Goal: Task Accomplishment & Management: Manage account settings

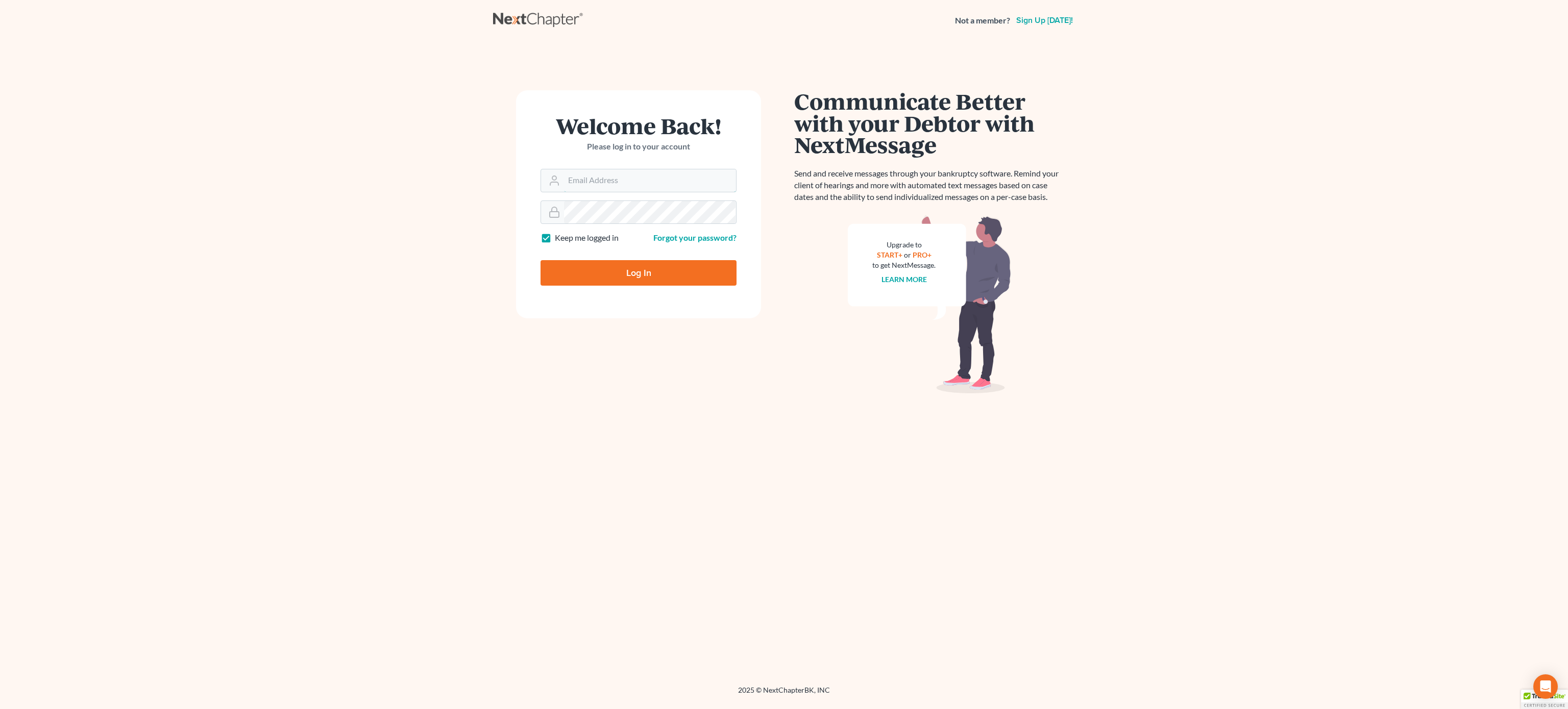
type input "bankruptcy@attorneydebtfighters.com"
click at [608, 276] on input "Log In" at bounding box center [638, 273] width 196 height 26
type input "Thinking..."
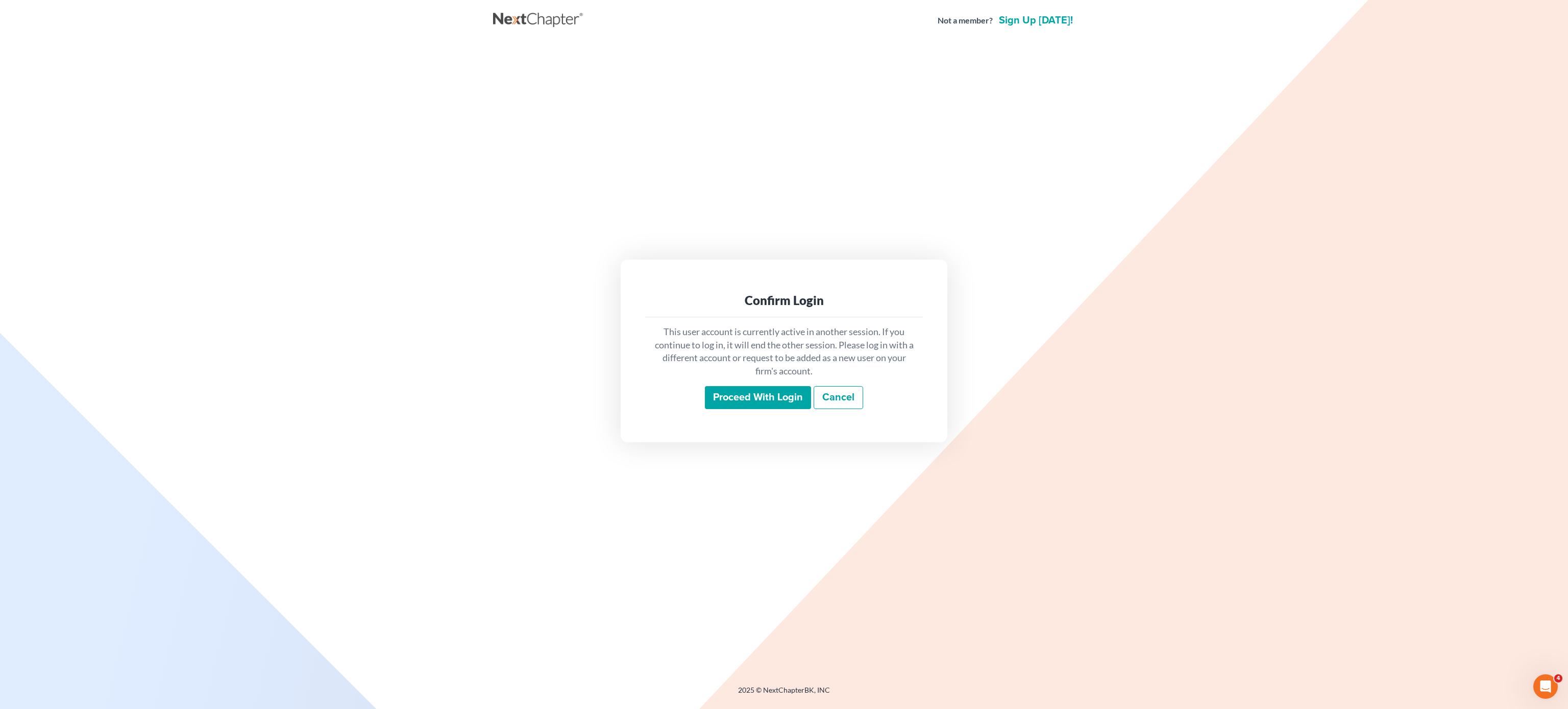
click at [737, 395] on input "Proceed with login" at bounding box center [758, 398] width 106 height 24
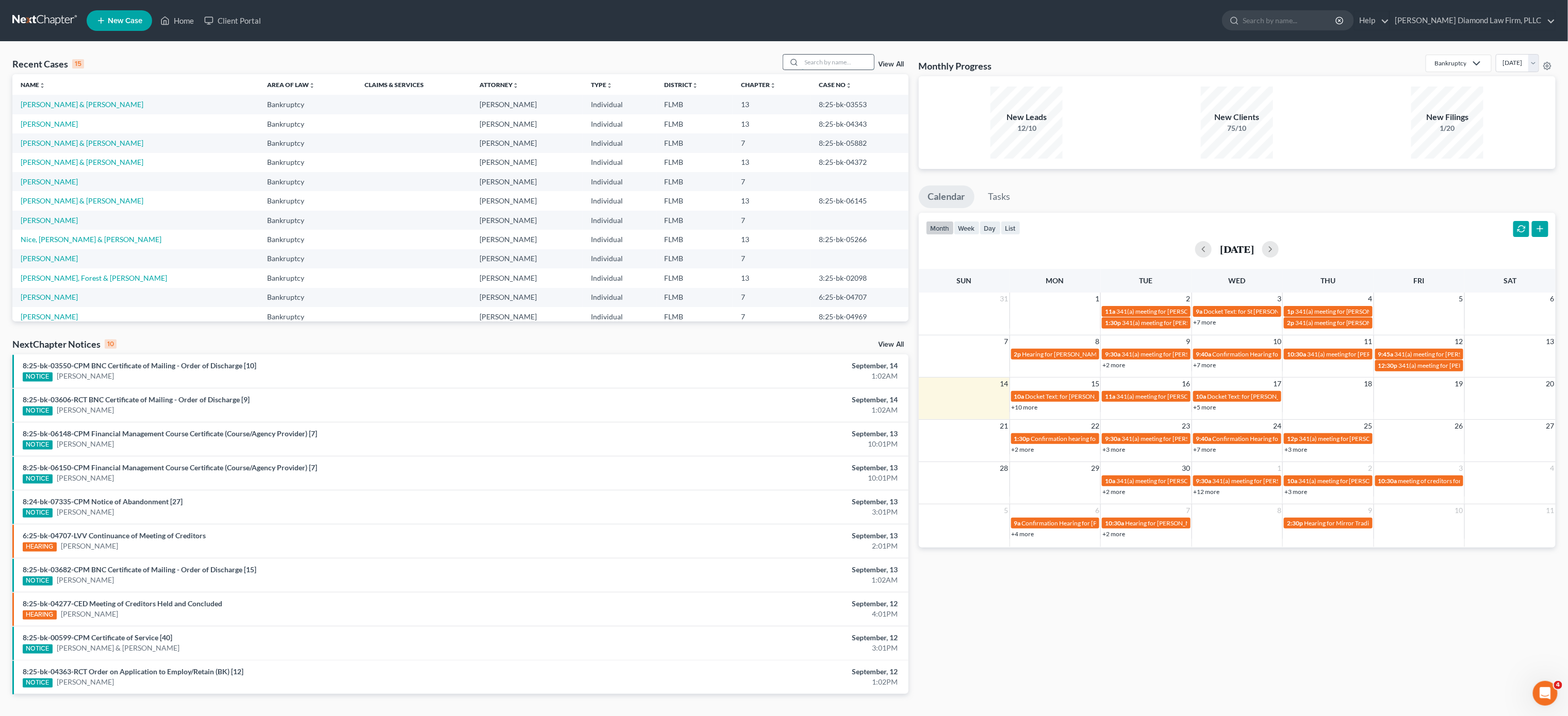
click at [850, 57] on input "search" at bounding box center [837, 62] width 73 height 14
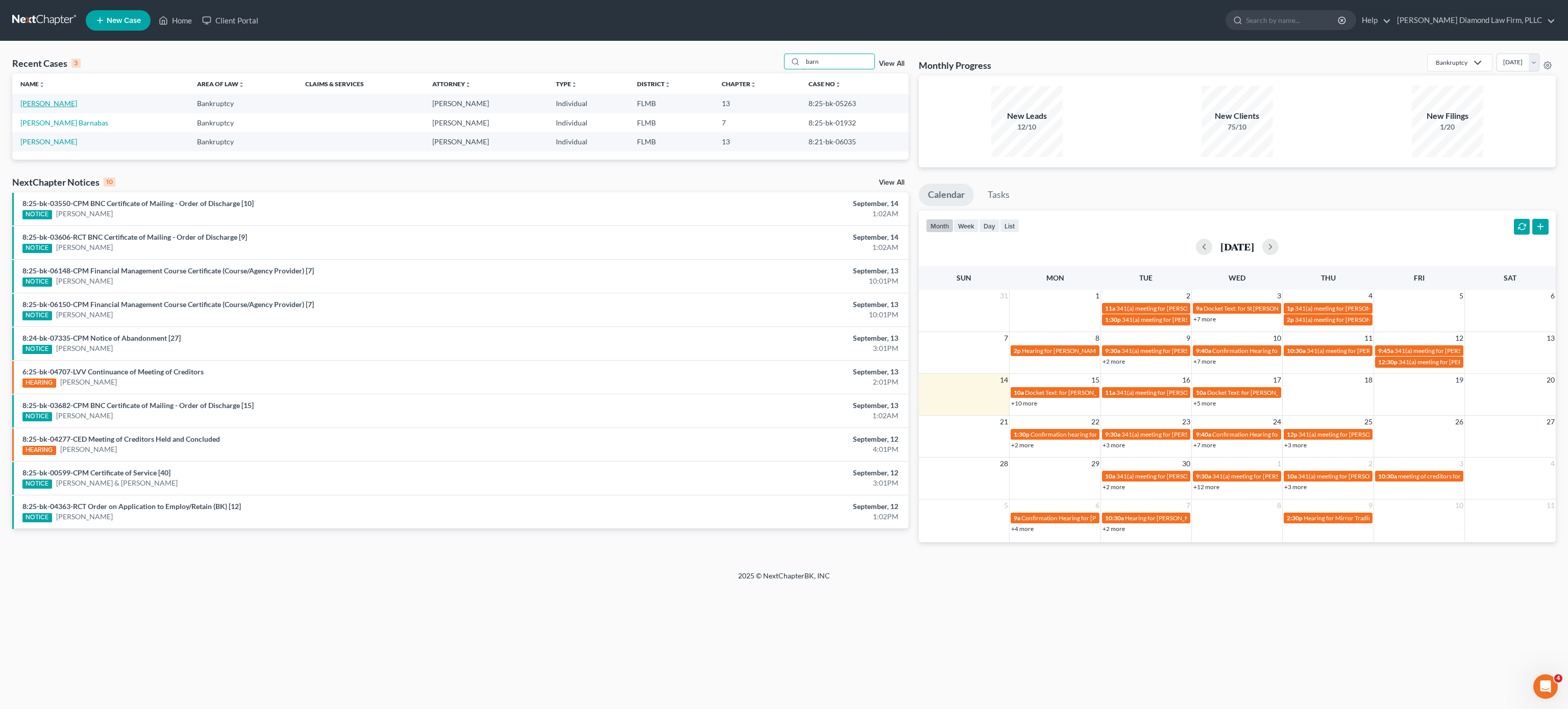
type input "barn"
click at [51, 102] on link "Barnak, Pamela" at bounding box center [48, 102] width 56 height 9
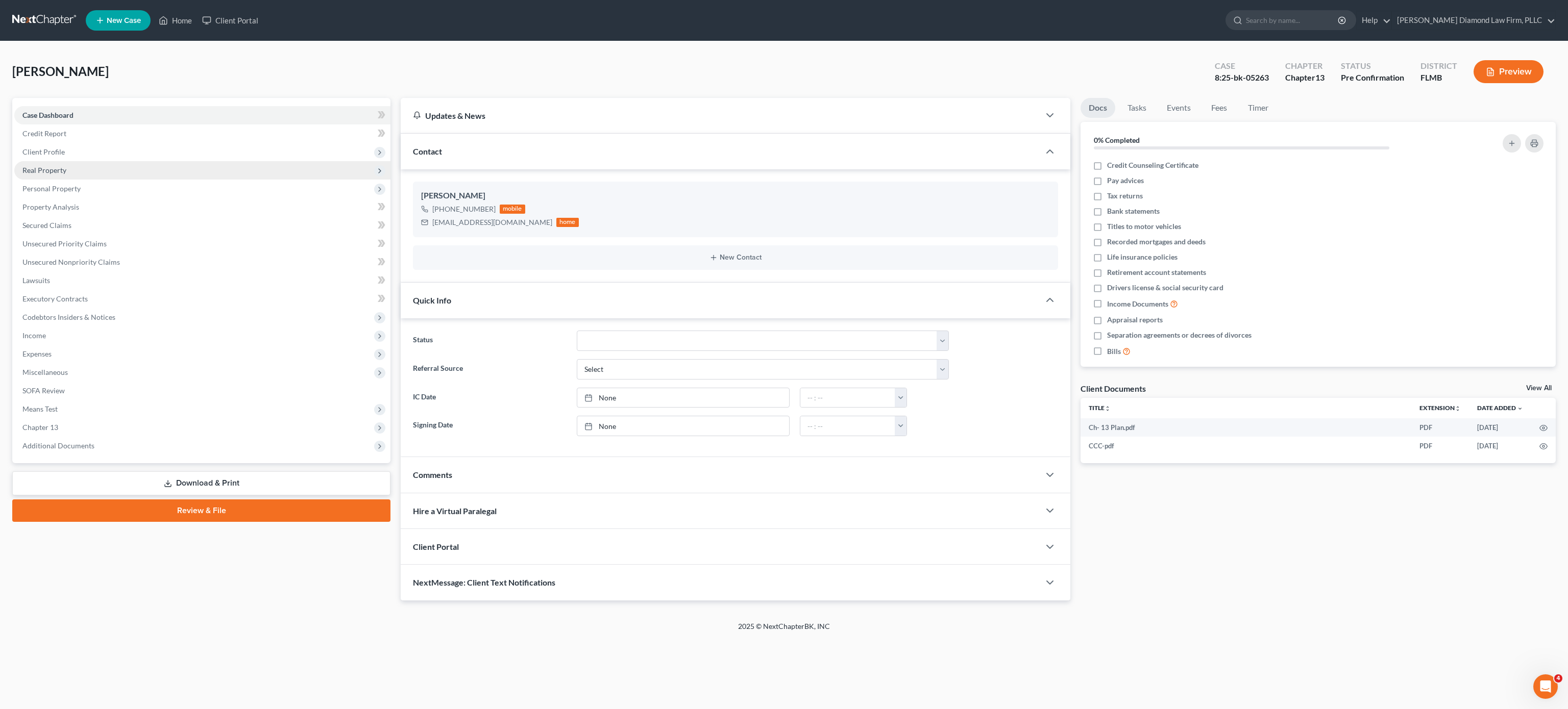
click at [65, 166] on span "Real Property" at bounding box center [44, 169] width 44 height 9
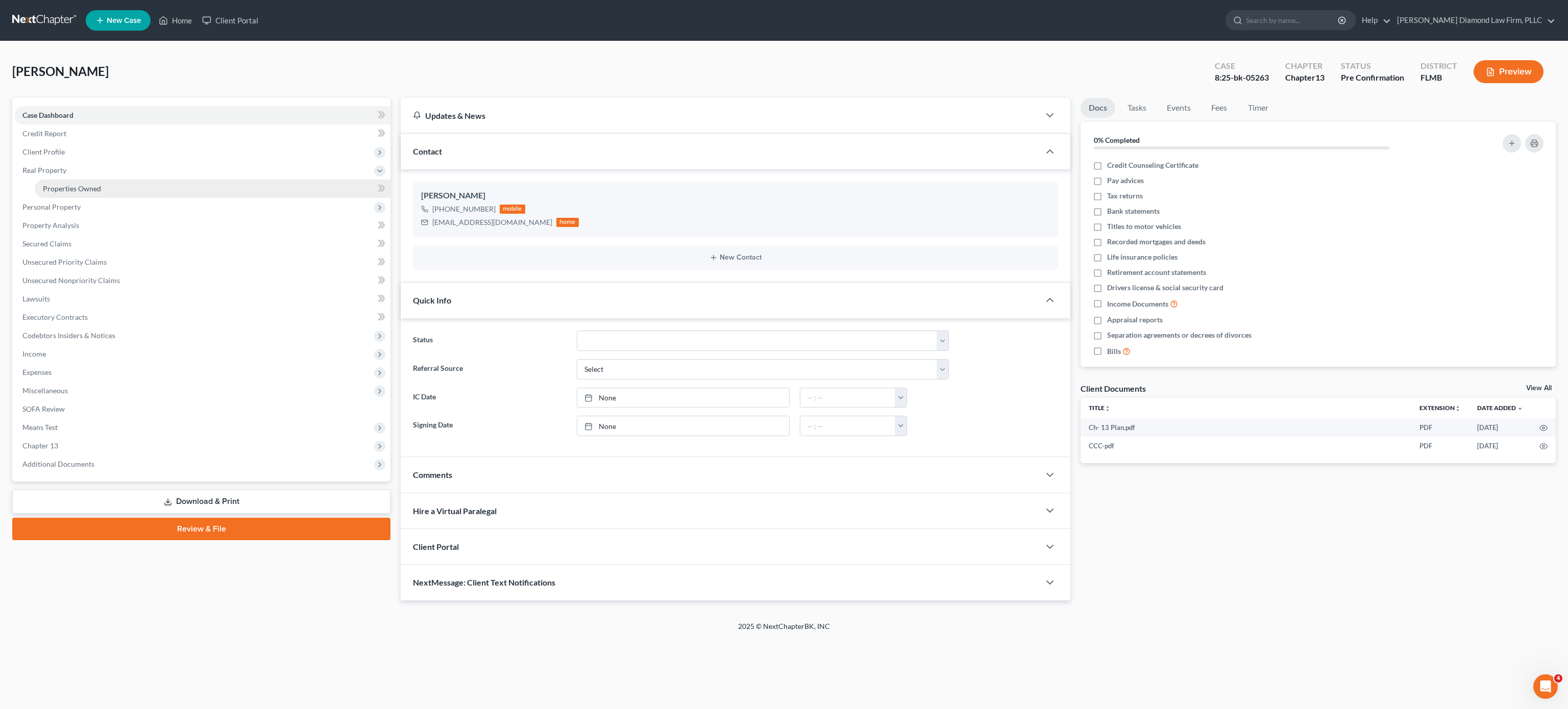
click at [75, 185] on span "Properties Owned" at bounding box center [72, 188] width 58 height 9
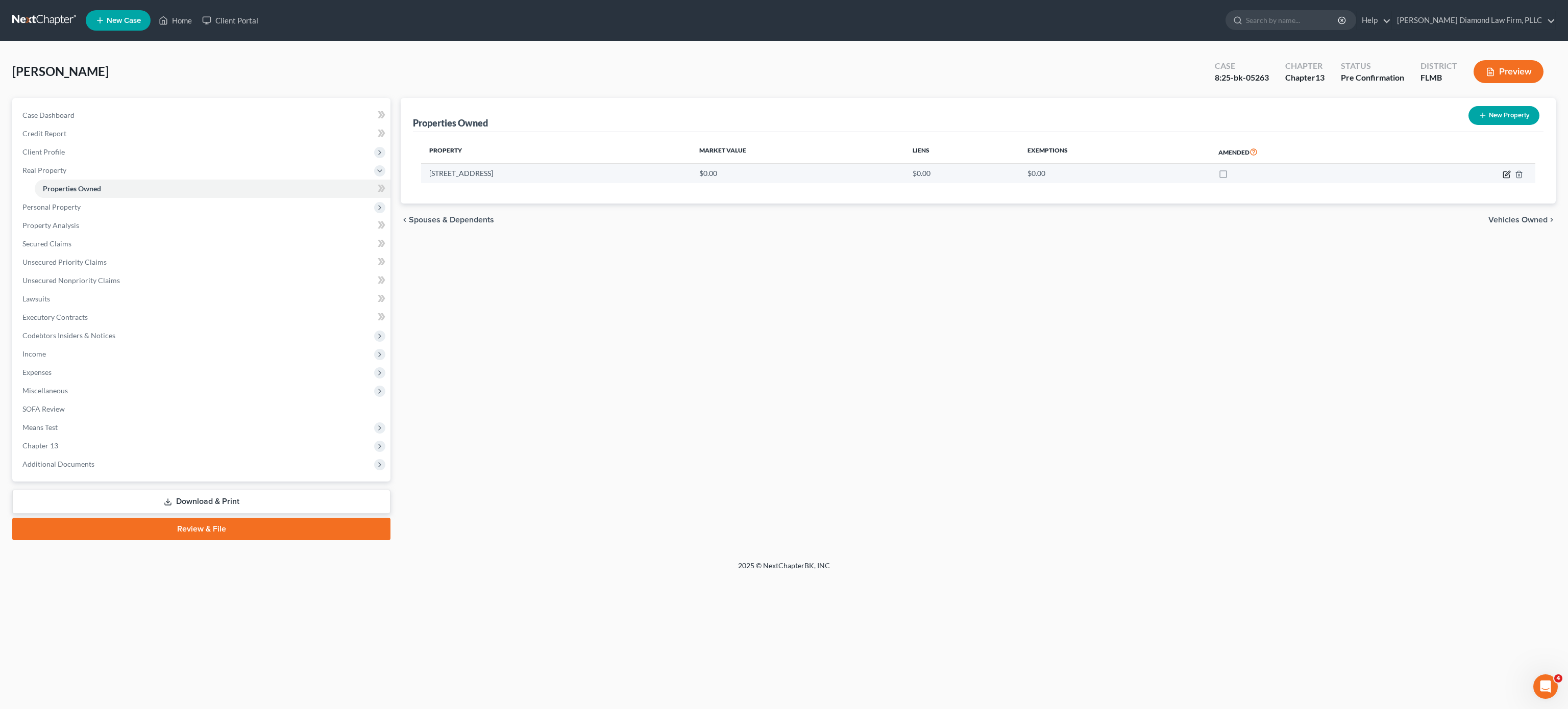
click at [1506, 172] on icon "button" at bounding box center [1507, 174] width 9 height 9
select select "9"
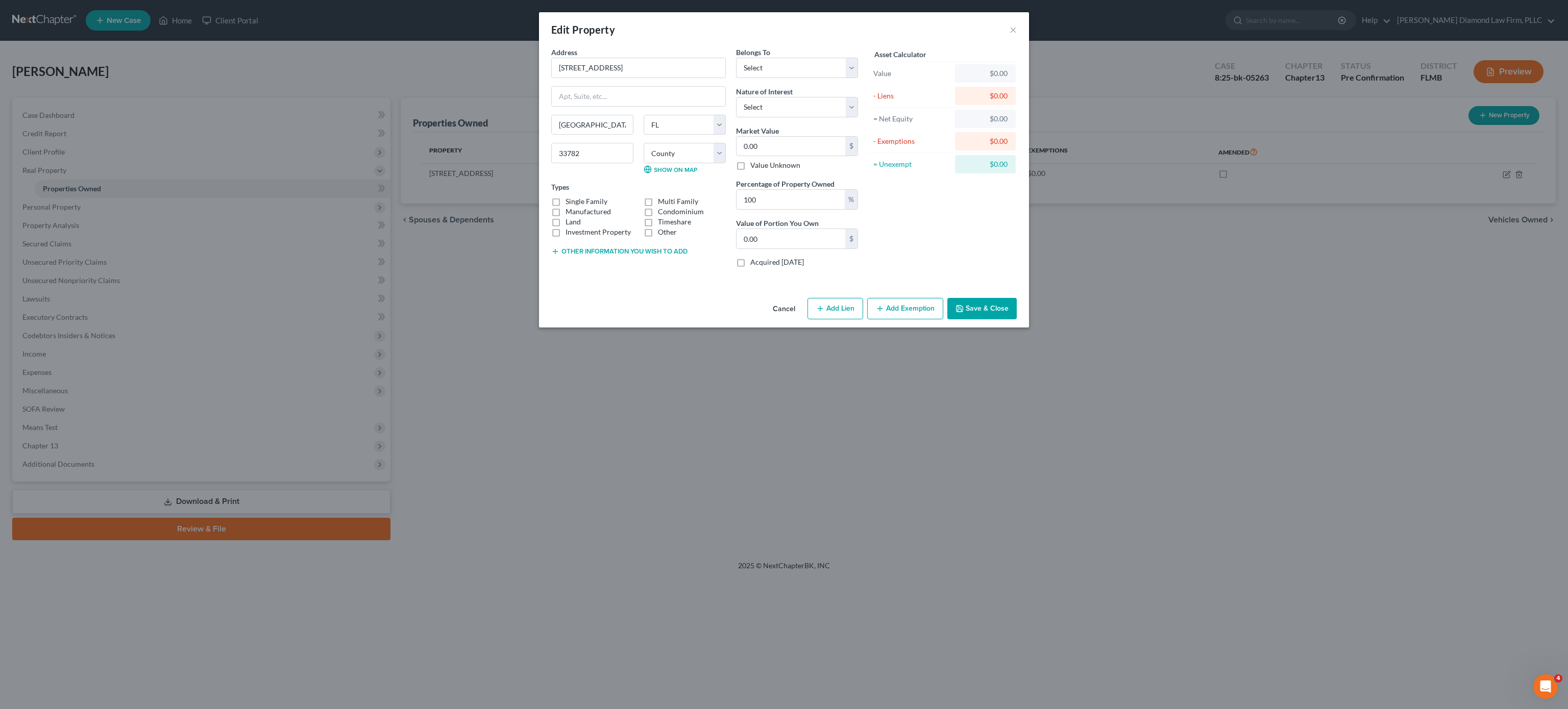
click at [1196, 304] on div "Edit Property × Address * 9204 66th St N Lot 62 Pinellas Park State AL AK AR AZ…" at bounding box center [784, 354] width 1568 height 709
click at [825, 401] on div "Edit Property × Address * 9204 66th St N Lot 62 Pinellas Park State AL AK AR AZ…" at bounding box center [784, 354] width 1568 height 709
click at [1015, 32] on button "×" at bounding box center [1013, 30] width 7 height 12
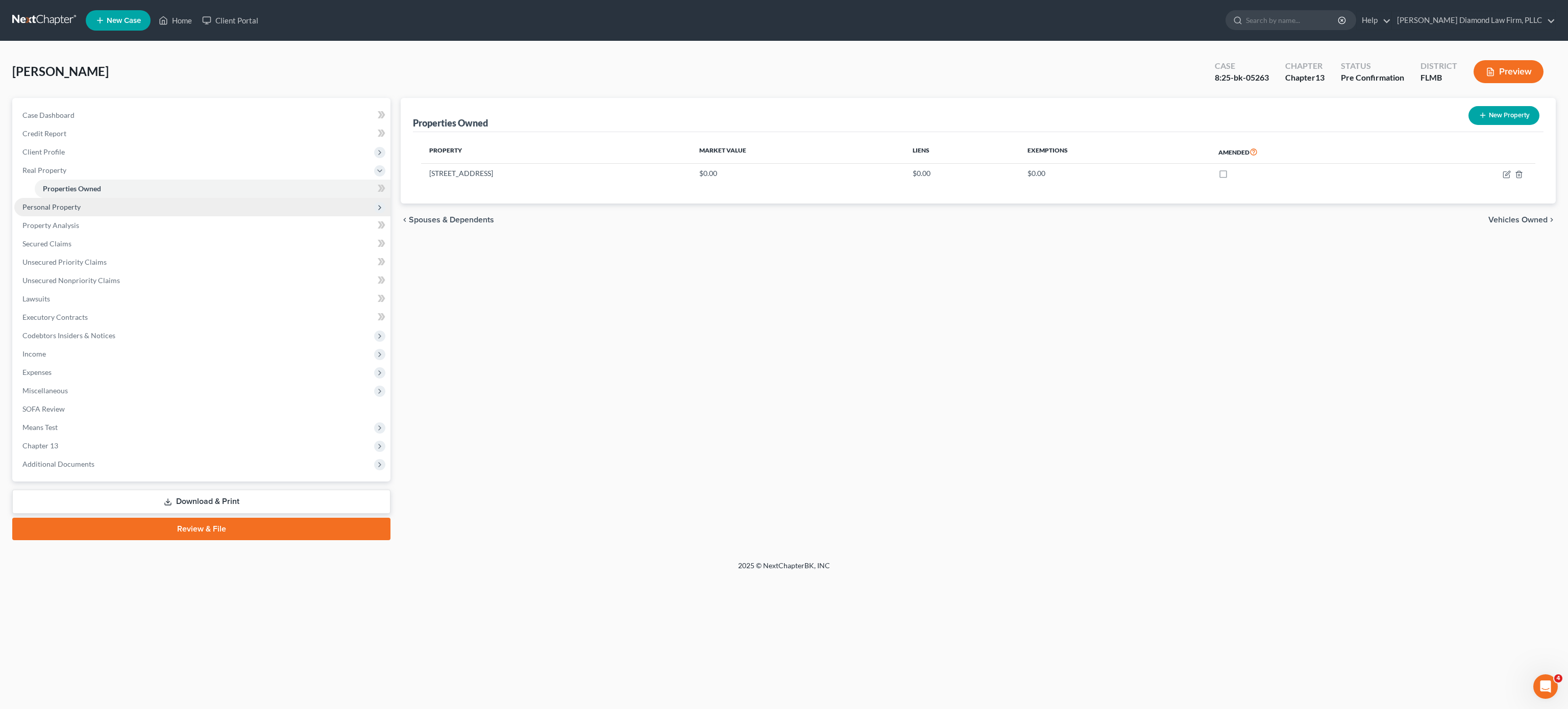
click at [102, 208] on span "Personal Property" at bounding box center [202, 207] width 376 height 18
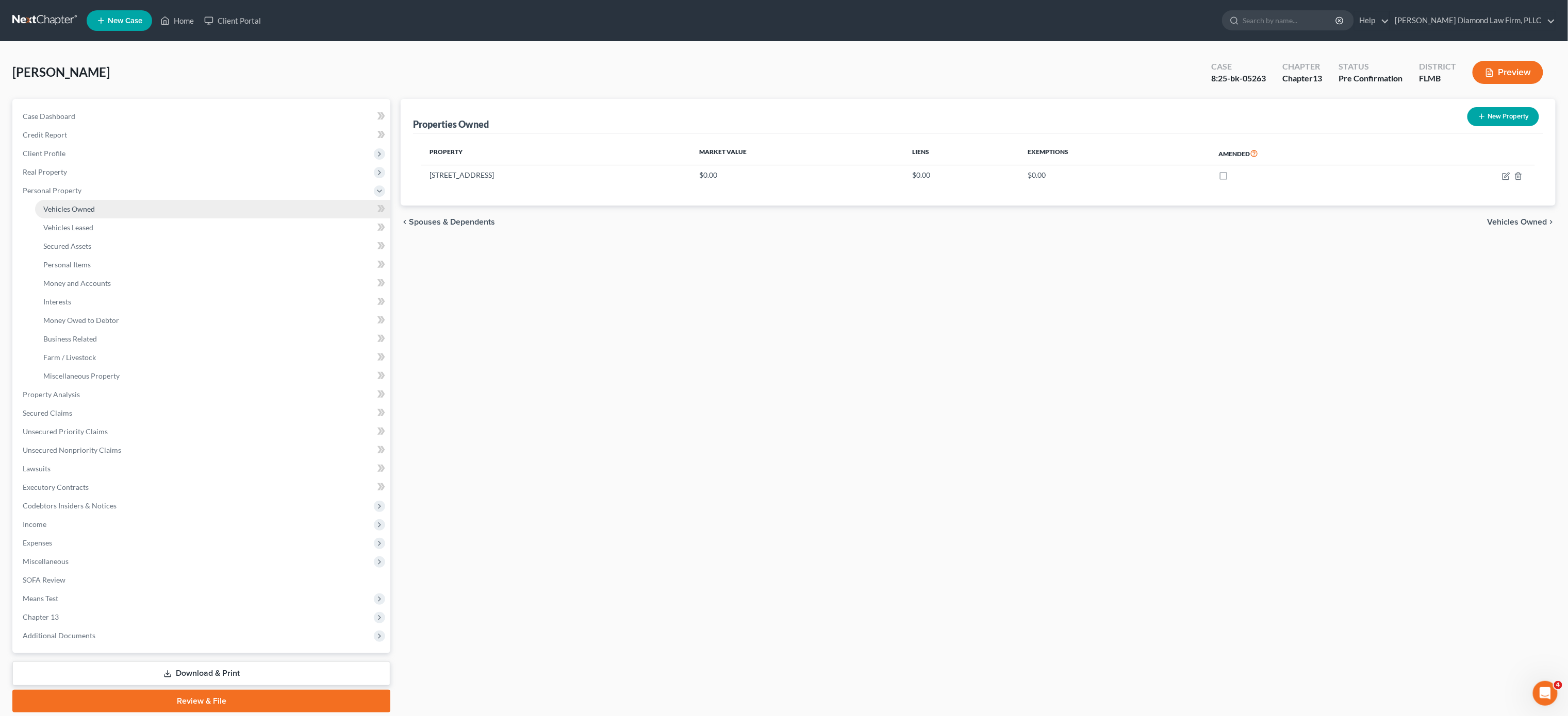
click at [101, 215] on link "Vehicles Owned" at bounding box center [212, 209] width 355 height 18
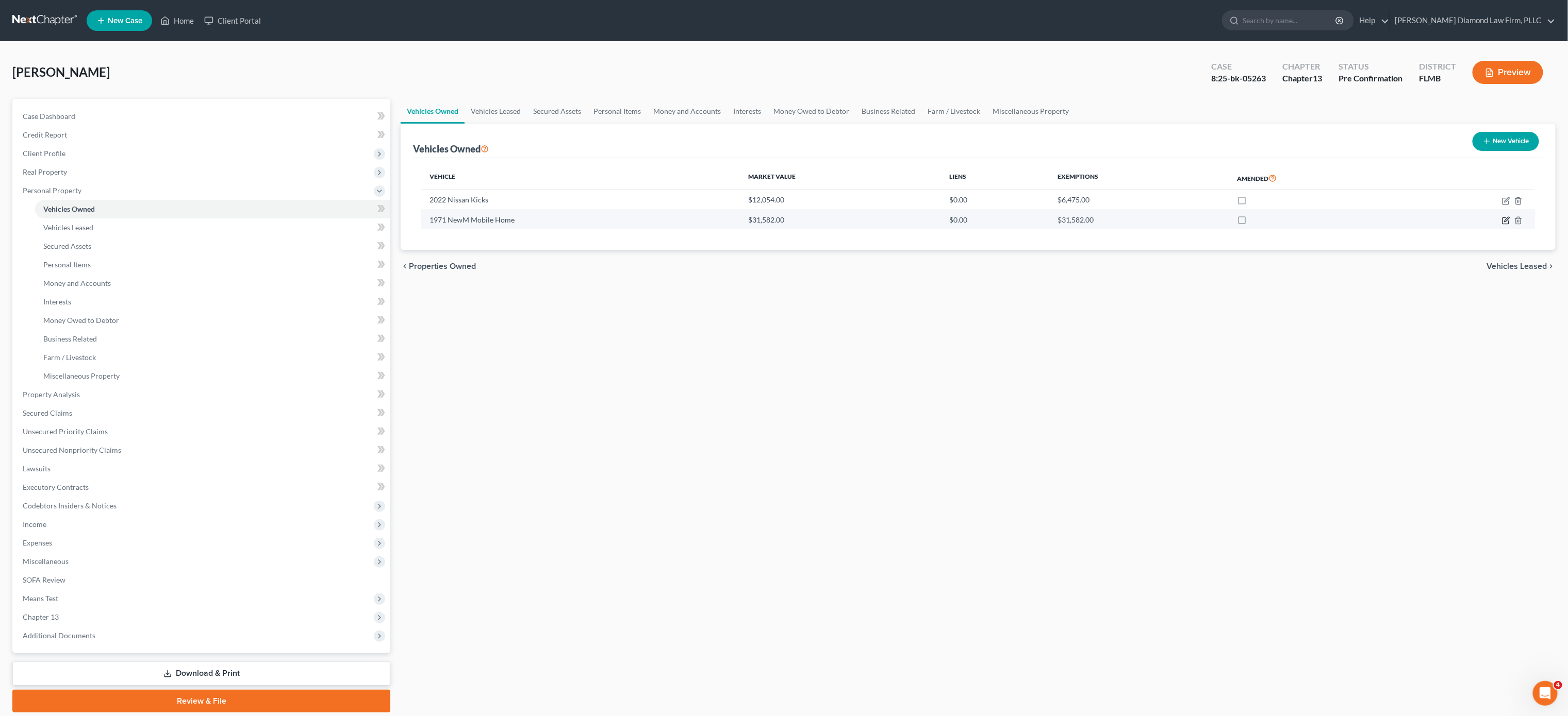
click at [1503, 220] on icon "button" at bounding box center [1505, 221] width 6 height 6
select select "2"
select select "55"
select select "3"
select select "0"
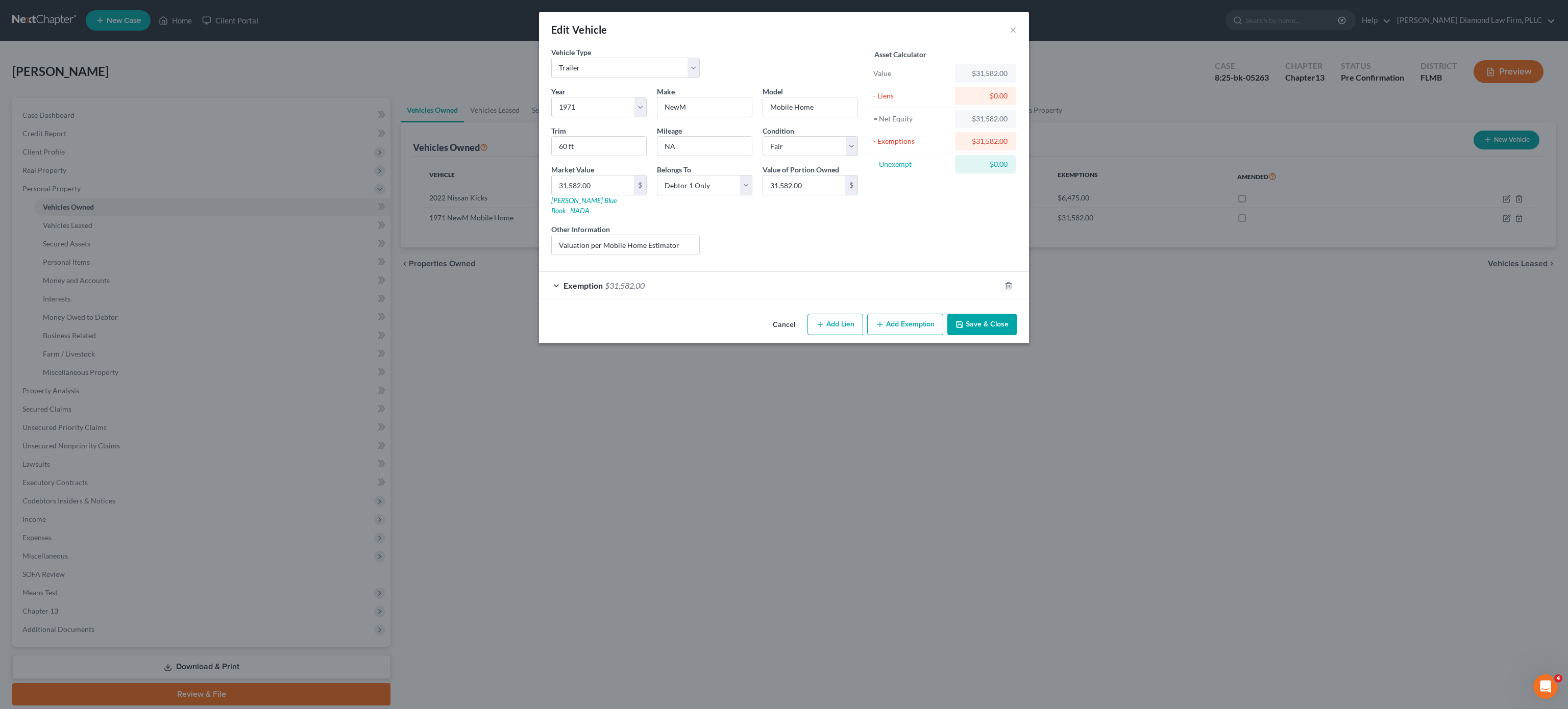
click at [719, 276] on div "Exemption $31,582.00" at bounding box center [770, 285] width 461 height 27
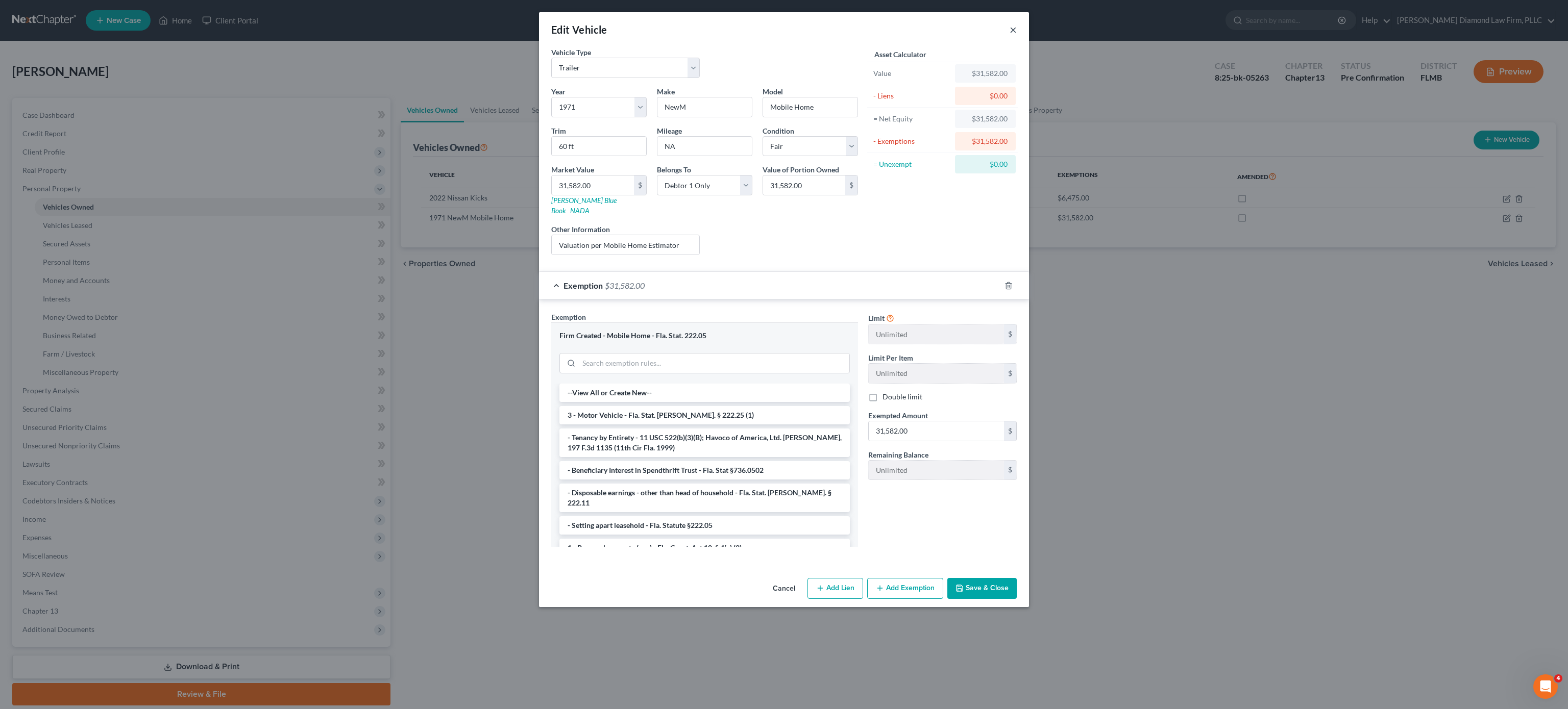
click at [1011, 30] on button "×" at bounding box center [1013, 30] width 7 height 12
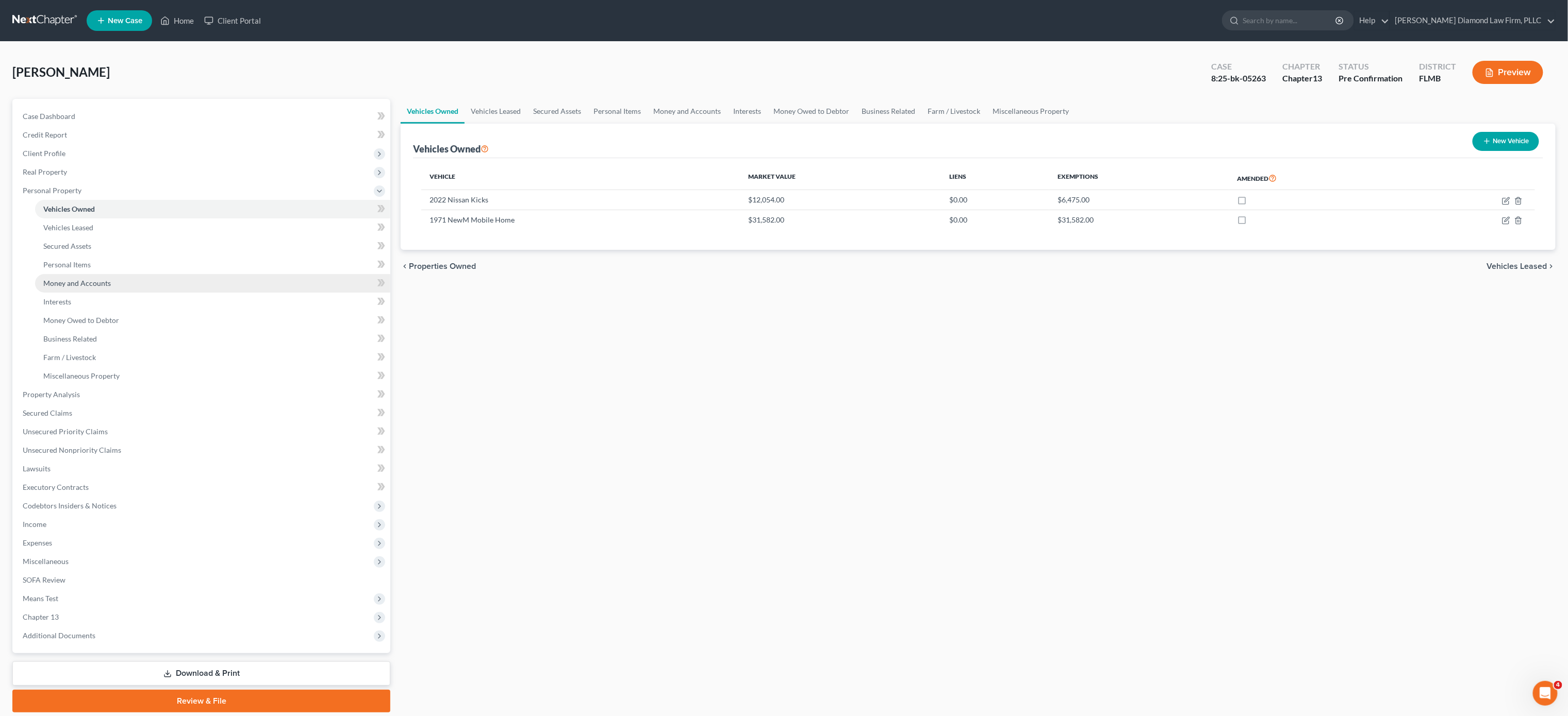
click at [104, 281] on span "Money and Accounts" at bounding box center [77, 283] width 68 height 9
